Goal: Information Seeking & Learning: Compare options

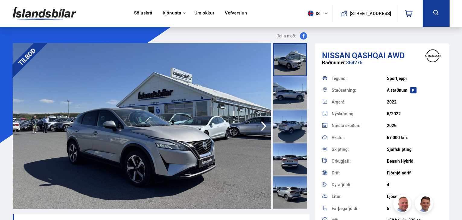
click at [434, 14] on icon at bounding box center [437, 13] width 8 height 8
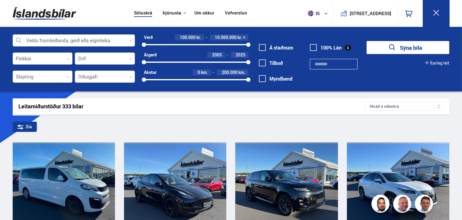
click at [261, 47] on span at bounding box center [262, 47] width 7 height 7
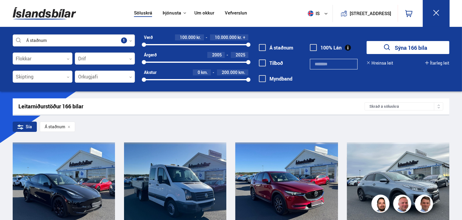
click at [130, 41] on icon at bounding box center [130, 41] width 3 height 3
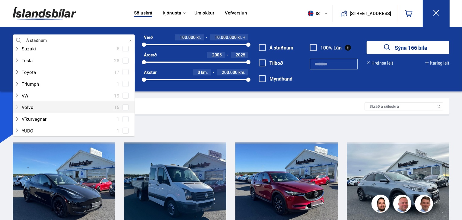
scroll to position [507, 0]
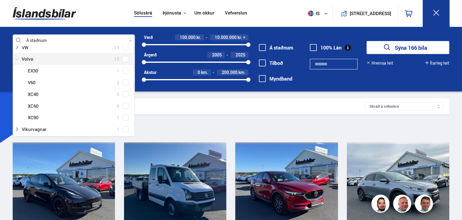
click at [55, 61] on div at bounding box center [67, 59] width 107 height 9
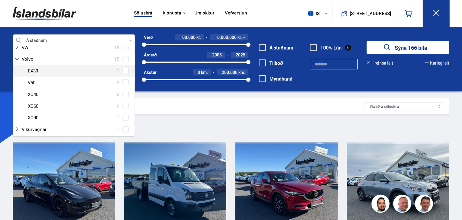
click at [414, 47] on button "Sýna 166 bíla" at bounding box center [408, 47] width 83 height 13
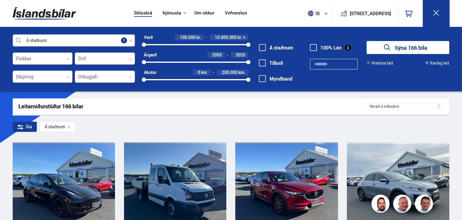
click at [131, 39] on div at bounding box center [74, 41] width 122 height 12
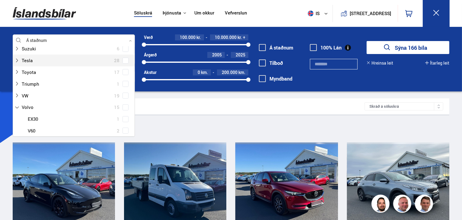
scroll to position [483, 0]
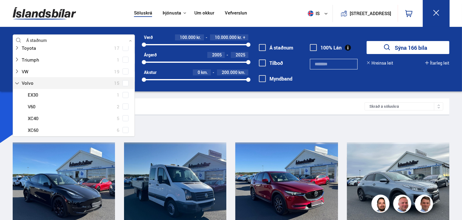
click at [123, 81] on span at bounding box center [126, 83] width 6 height 6
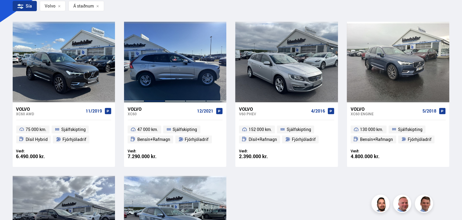
scroll to position [193, 0]
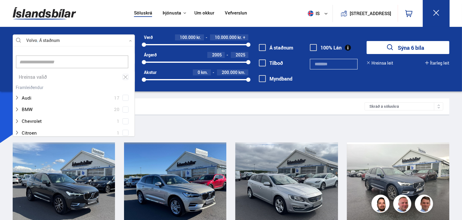
click at [132, 41] on div at bounding box center [74, 41] width 122 height 12
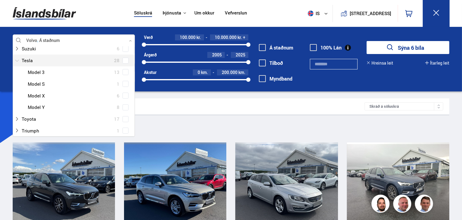
click at [35, 60] on div at bounding box center [67, 60] width 107 height 9
click at [124, 60] on span at bounding box center [125, 61] width 2 height 2
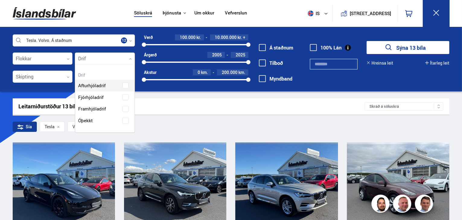
click at [132, 57] on div at bounding box center [105, 59] width 60 height 12
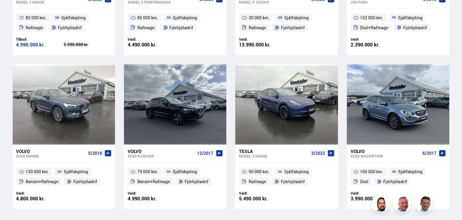
scroll to position [498, 0]
